Goal: Information Seeking & Learning: Learn about a topic

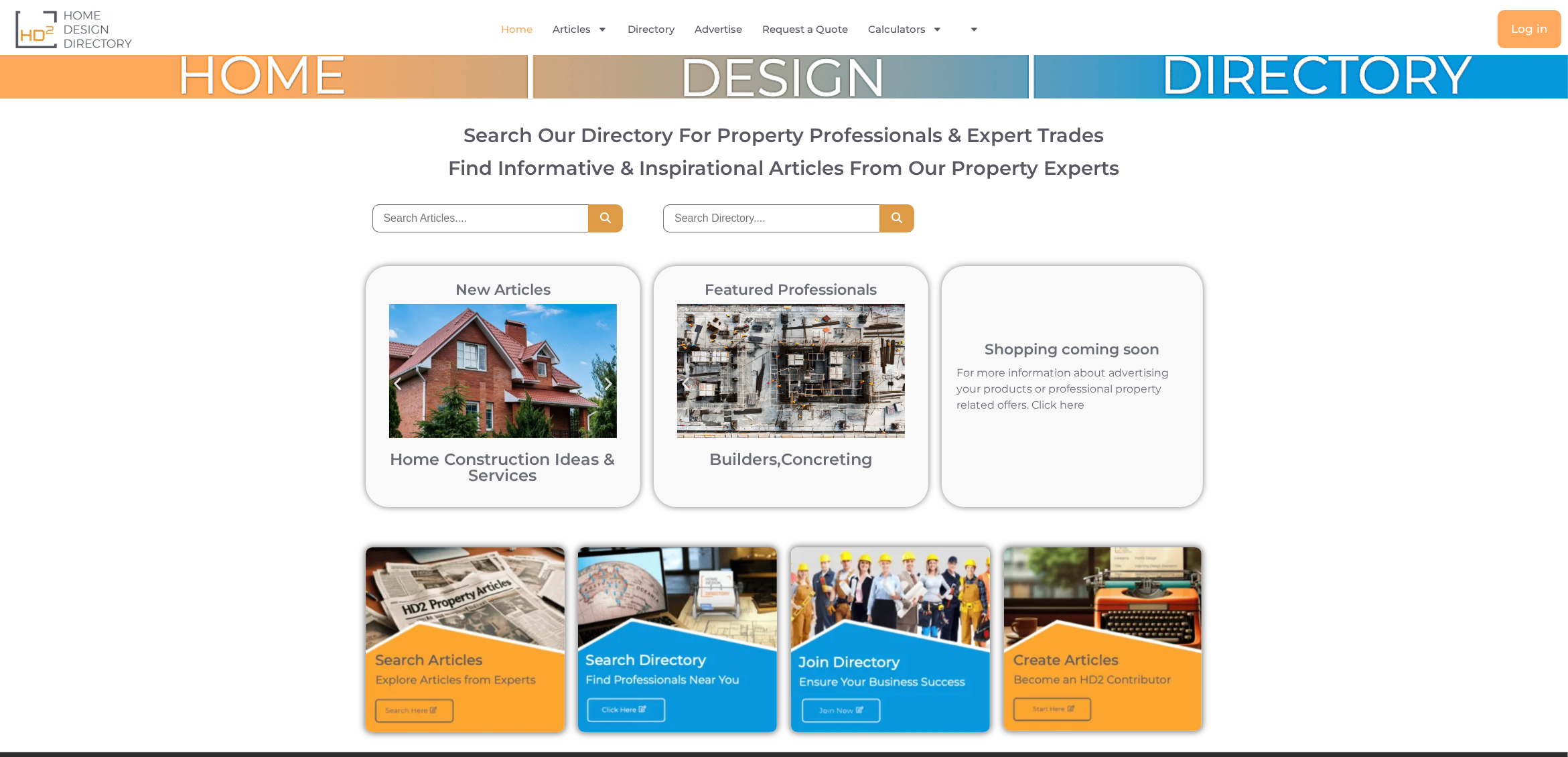
click at [1387, 345] on div "New Articles Home Construction Ideas & Services Home Construction Ideas & Servi…" at bounding box center [784, 386] width 1568 height 281
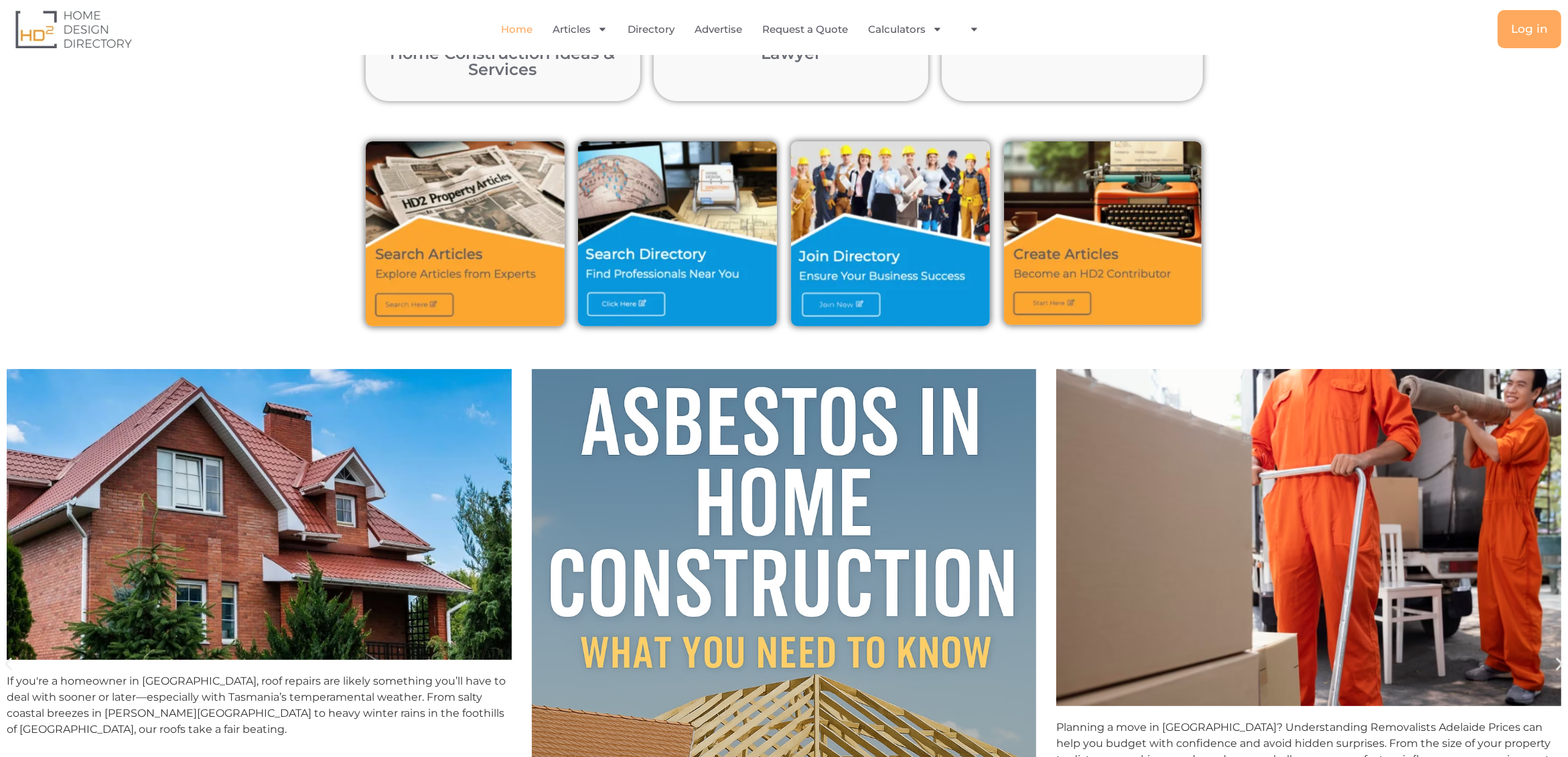
scroll to position [369, 0]
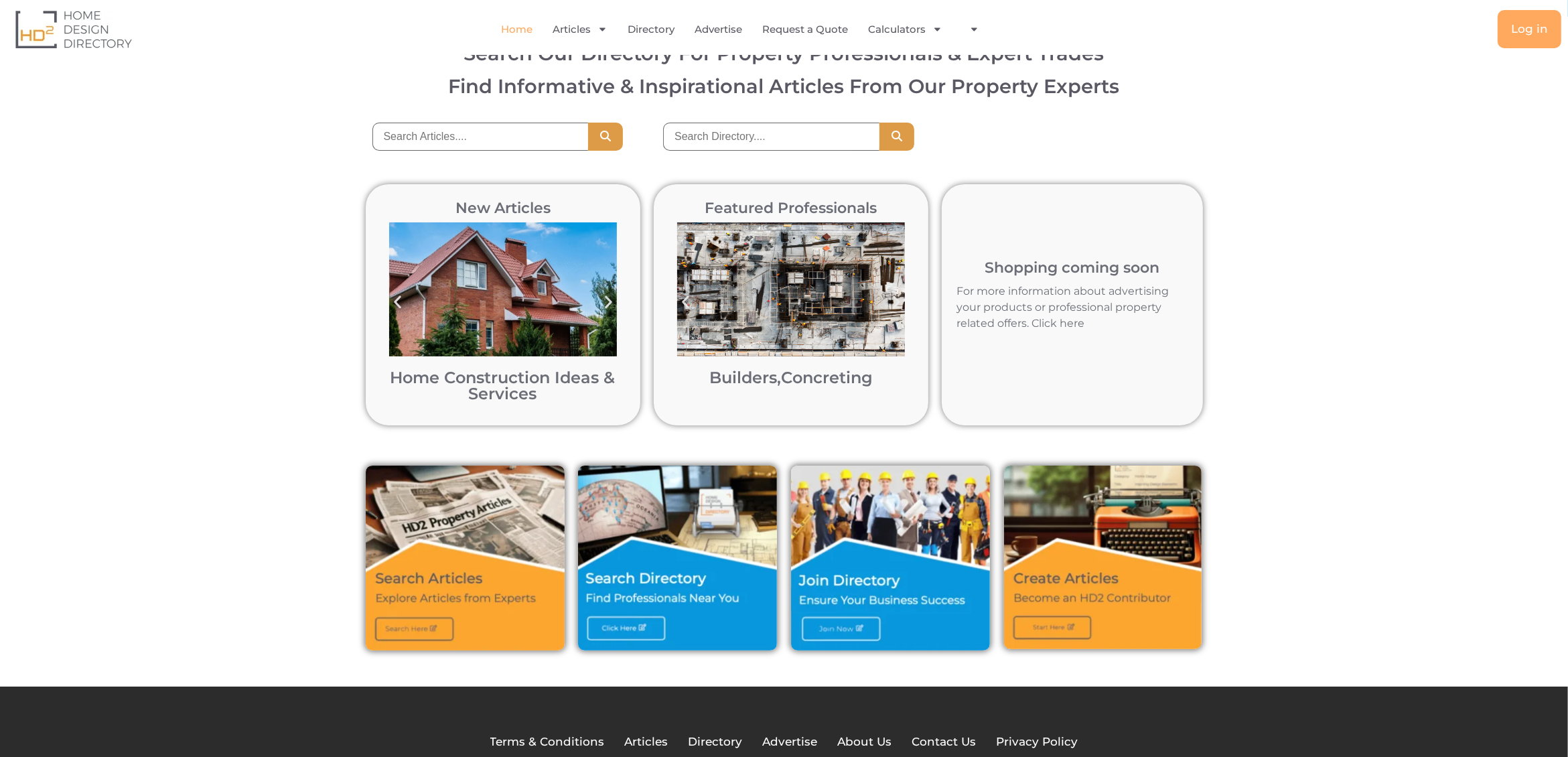
scroll to position [166, 0]
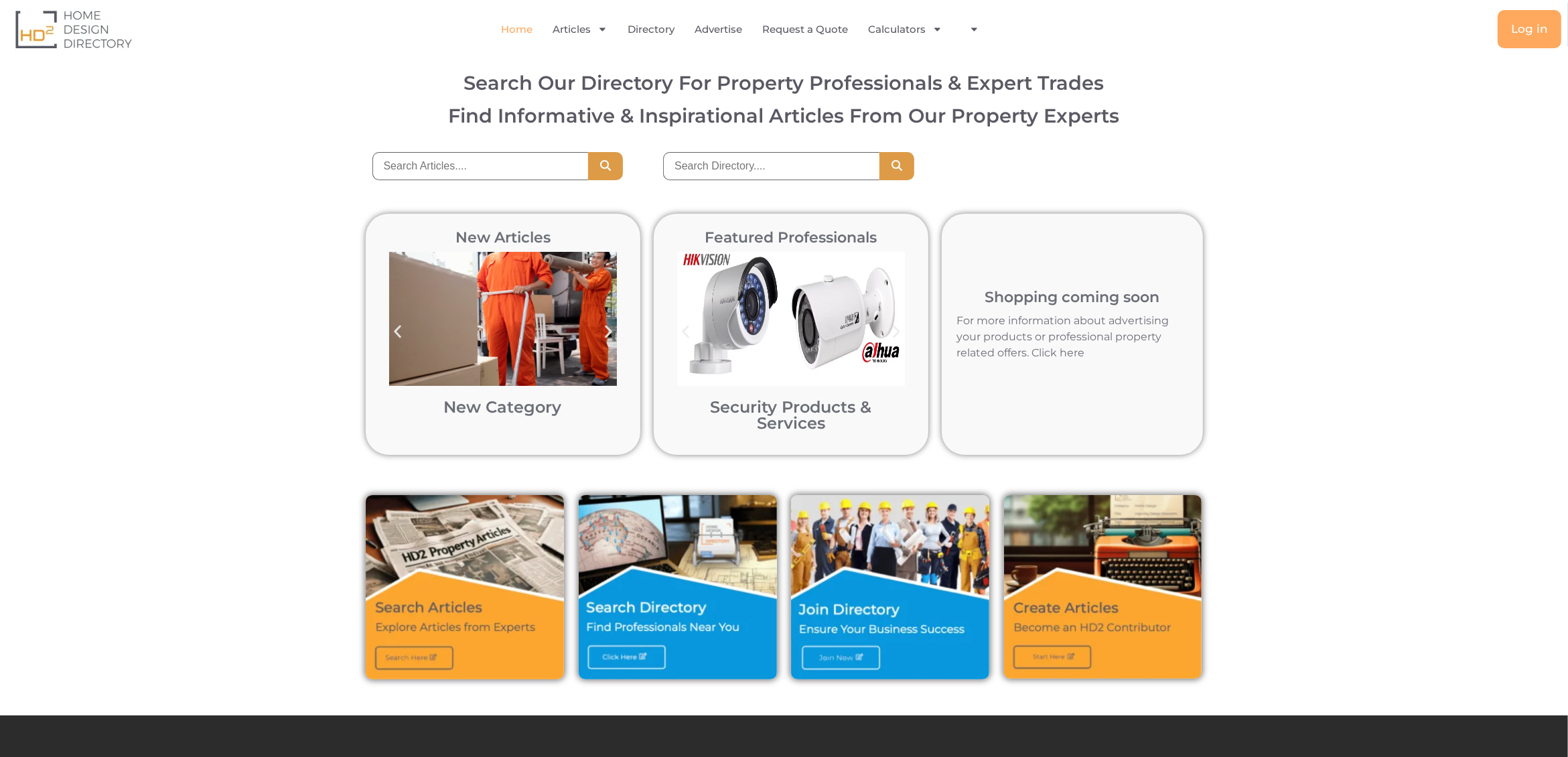
scroll to position [48, 0]
